Goal: Find specific page/section: Find specific page/section

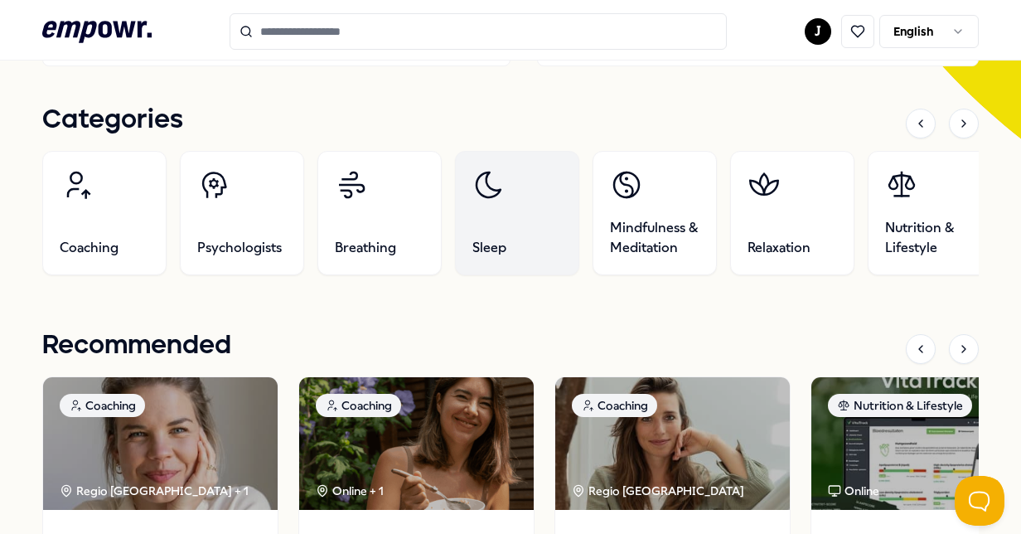
click at [483, 191] on icon at bounding box center [488, 184] width 33 height 33
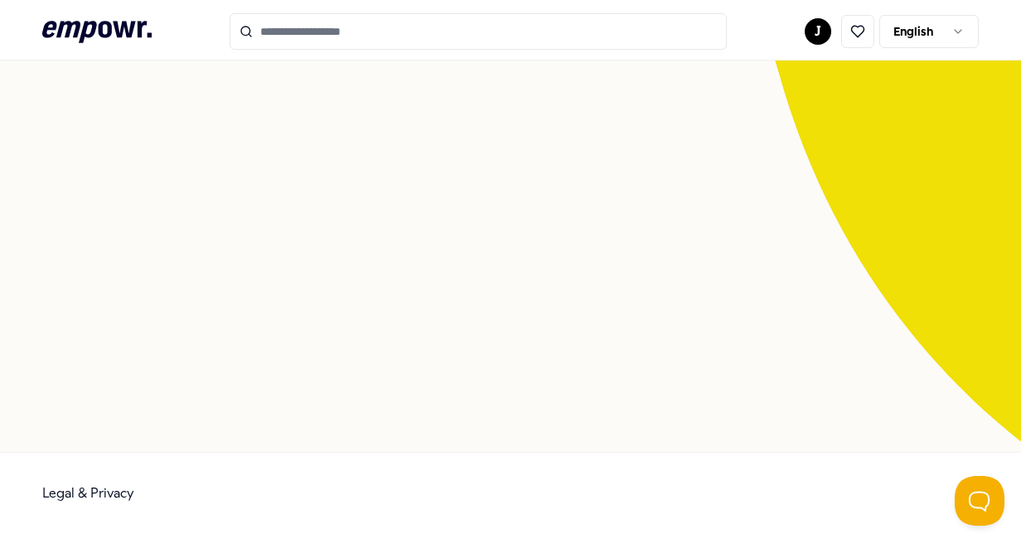
scroll to position [107, 0]
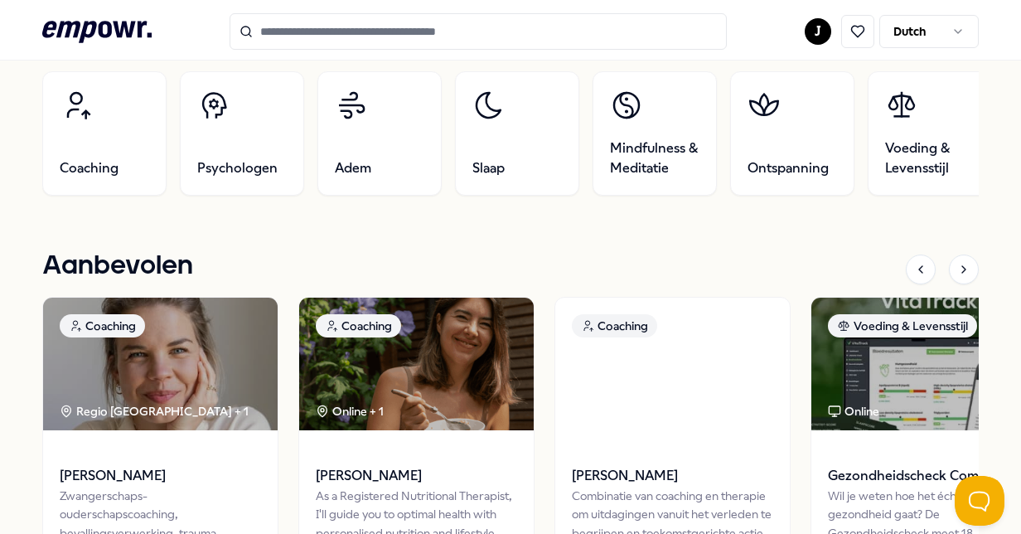
scroll to position [573, 0]
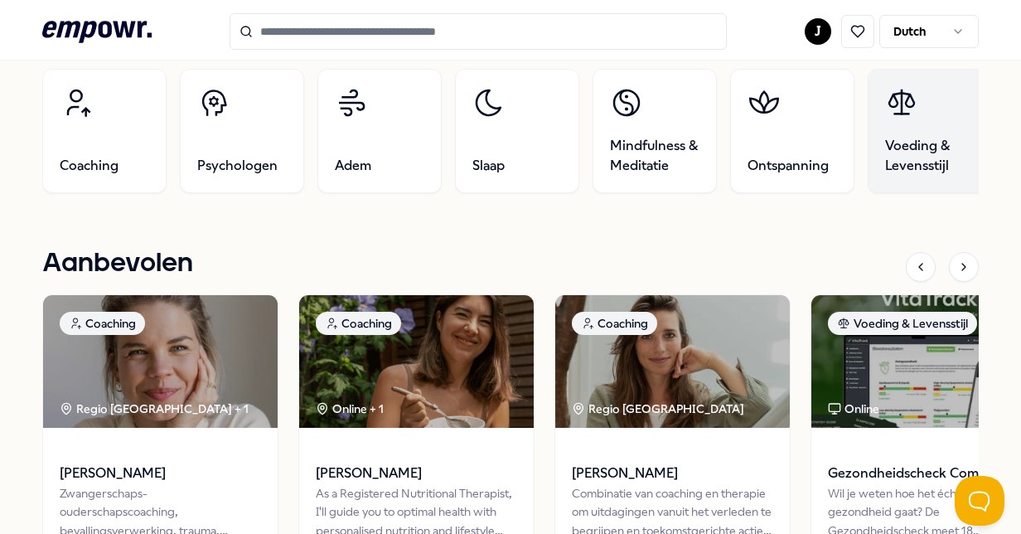
click at [903, 130] on link "Voeding & Levensstijl" at bounding box center [930, 131] width 124 height 124
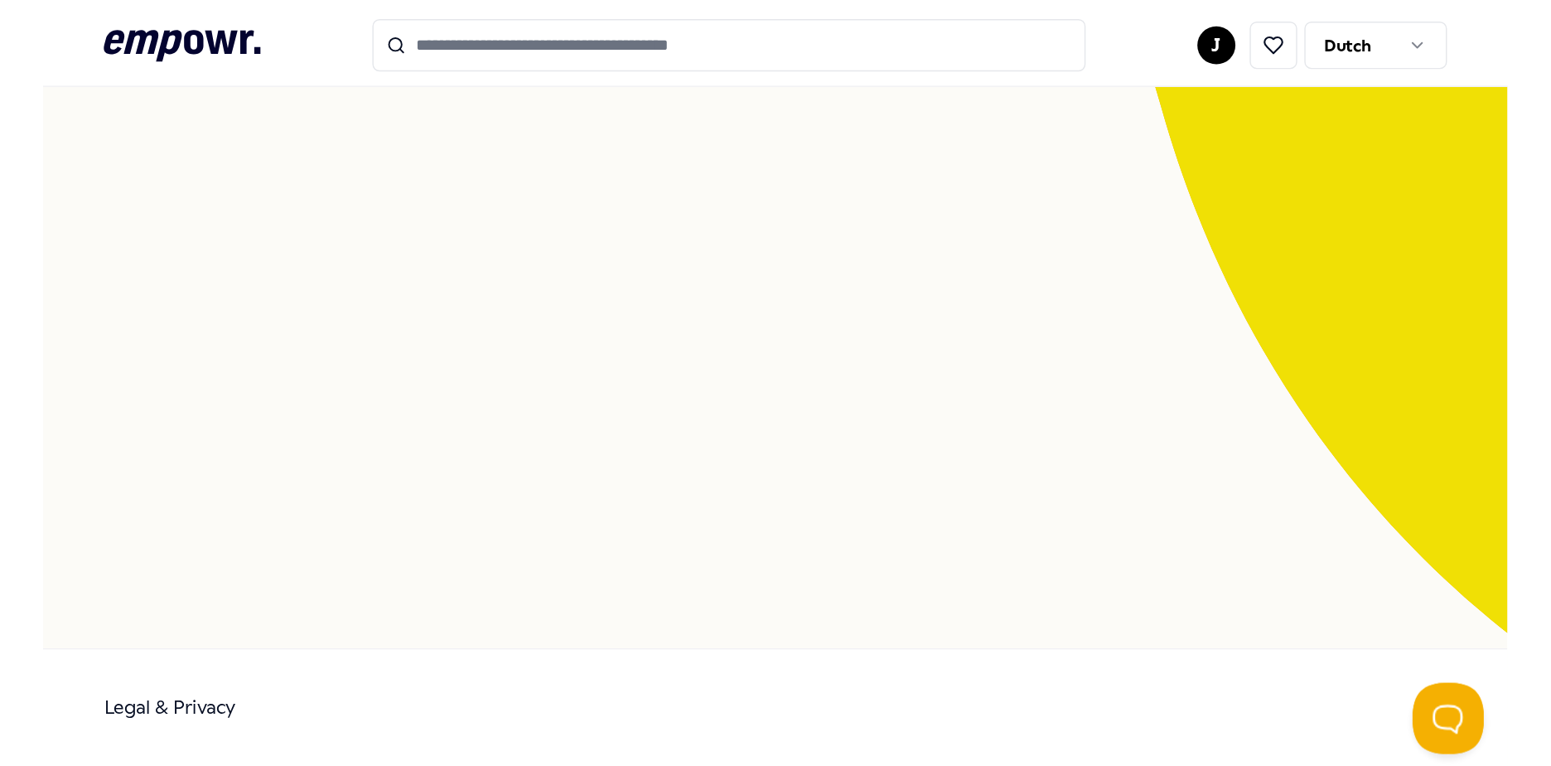
scroll to position [107, 0]
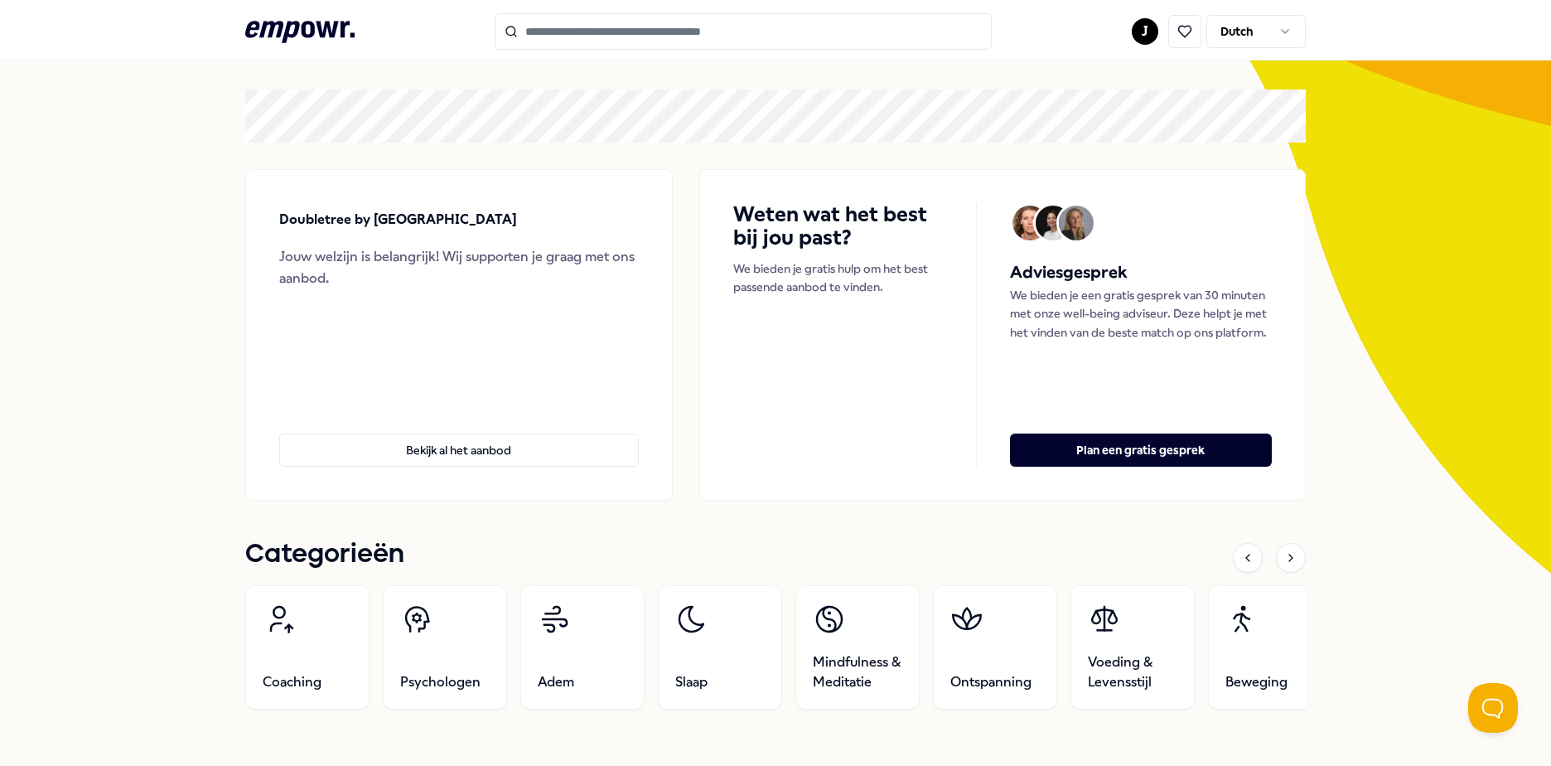
scroll to position [83, 0]
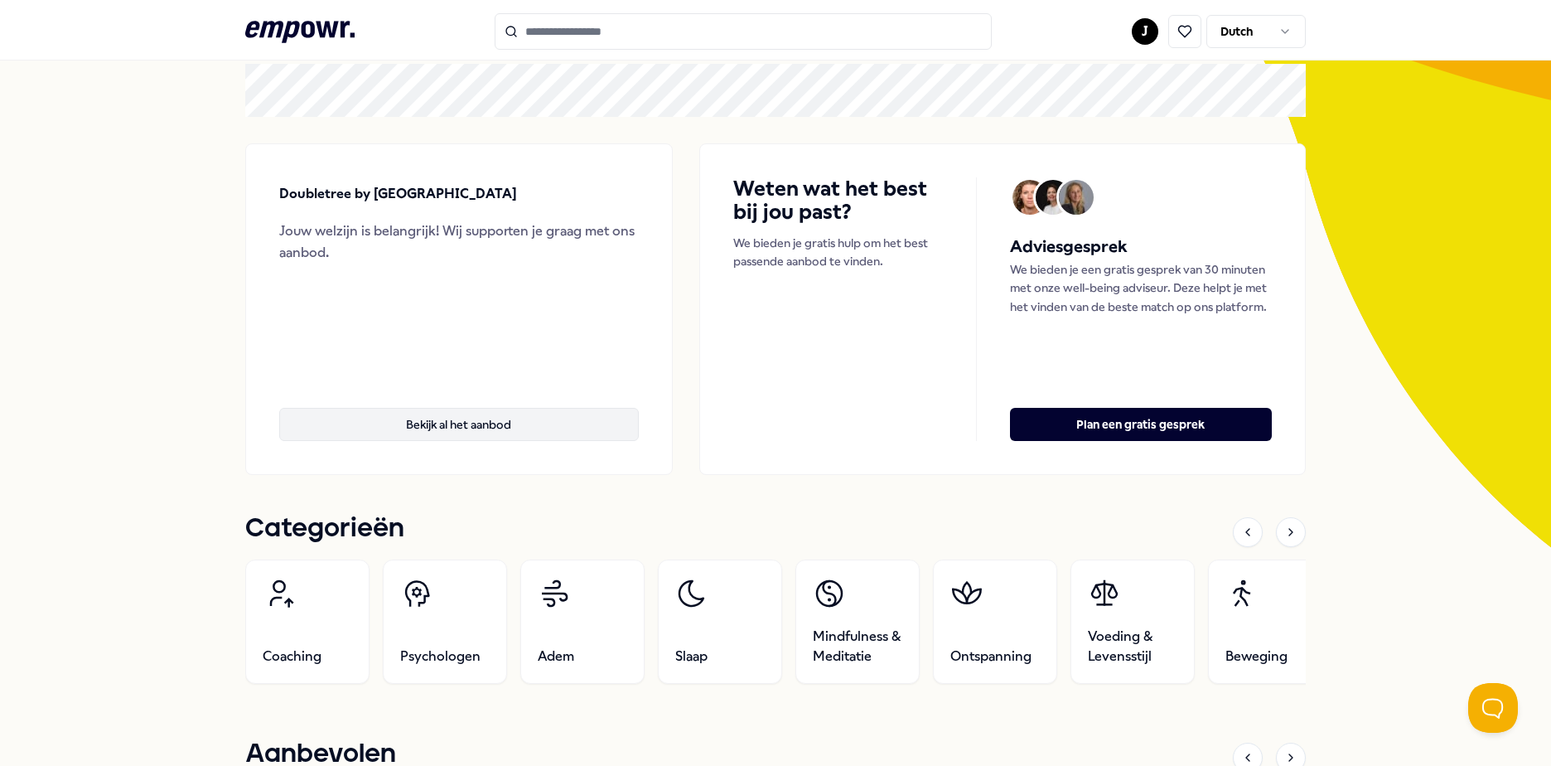
click at [423, 433] on button "Bekijk al het aanbod" at bounding box center [459, 424] width 360 height 33
